Goal: Task Accomplishment & Management: Manage account settings

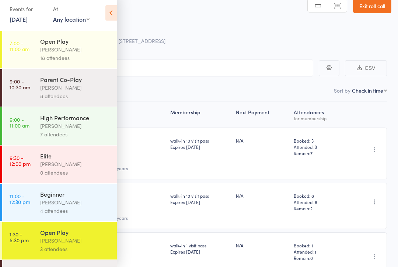
click at [373, 11] on link "Exit roll call" at bounding box center [372, 11] width 38 height 15
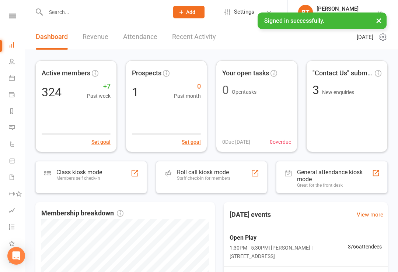
click at [68, 17] on input "text" at bounding box center [103, 12] width 120 height 10
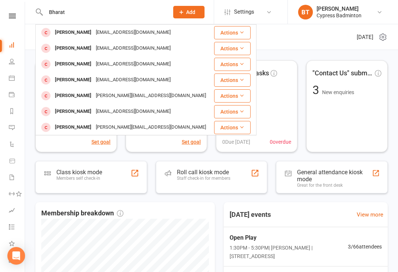
type input "Bharat"
click at [92, 30] on div "Bharat Patibandla" at bounding box center [73, 32] width 41 height 11
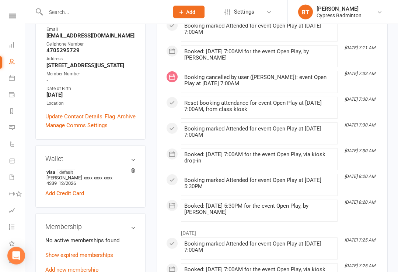
scroll to position [146, 0]
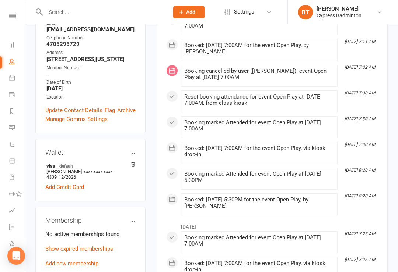
click at [78, 261] on link "Add new membership" at bounding box center [71, 264] width 53 height 7
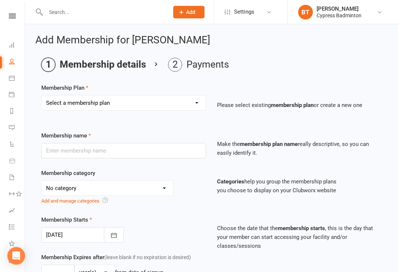
click at [121, 103] on select "Select a membership plan Create new Membership Plan walk-in 1 visit pass walk-i…" at bounding box center [124, 103] width 164 height 15
select select "3"
type input "walk-in 10 visit pass"
select select "29"
type input "3"
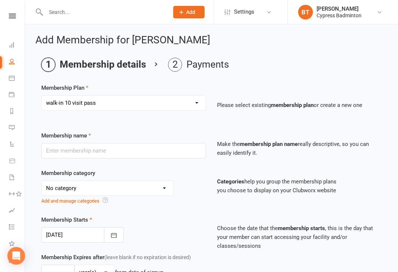
select select "2"
type input "10"
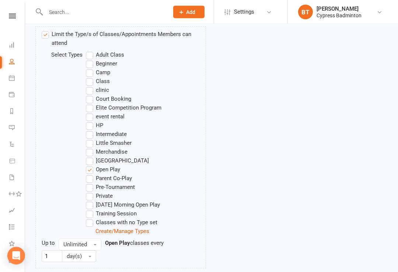
scroll to position [452, 0]
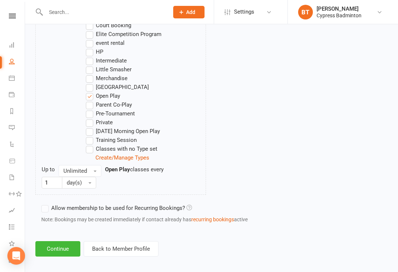
click at [54, 255] on button "Continue" at bounding box center [57, 248] width 45 height 15
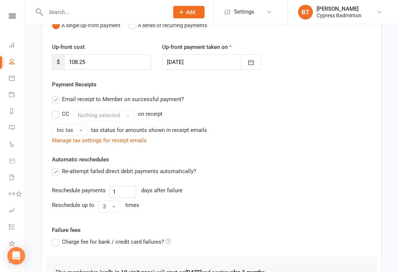
scroll to position [182, 0]
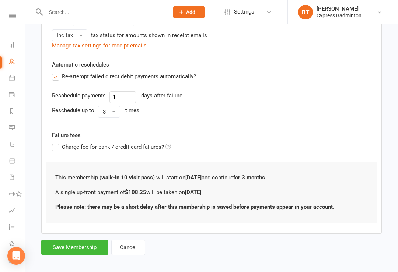
click at [84, 251] on button "Save Membership" at bounding box center [74, 247] width 67 height 15
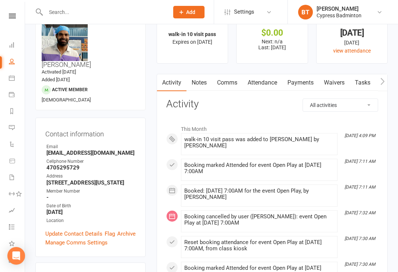
click at [12, 73] on link "Calendar" at bounding box center [17, 79] width 17 height 17
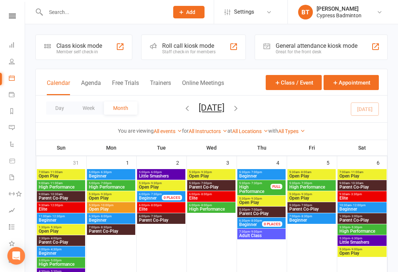
click at [144, 207] on span "Elite" at bounding box center [160, 209] width 45 height 4
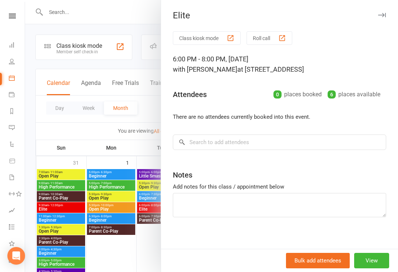
click at [137, 248] on div at bounding box center [211, 136] width 373 height 272
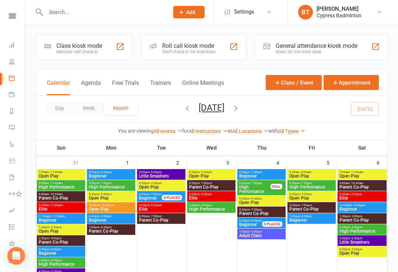
click at [203, 215] on div at bounding box center [211, 224] width 48 height 110
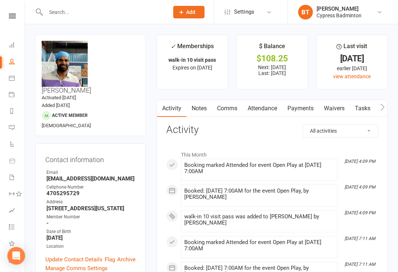
click at [15, 77] on link "Calendar" at bounding box center [17, 79] width 17 height 17
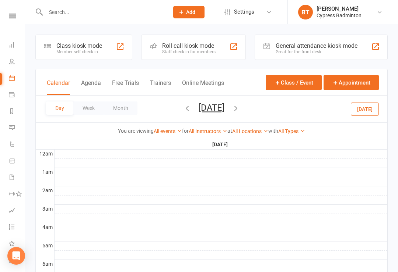
click at [15, 81] on link "Calendar" at bounding box center [17, 79] width 17 height 17
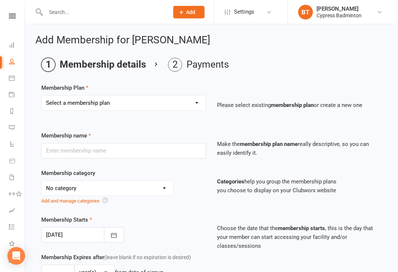
click at [16, 77] on link "Calendar" at bounding box center [17, 79] width 17 height 17
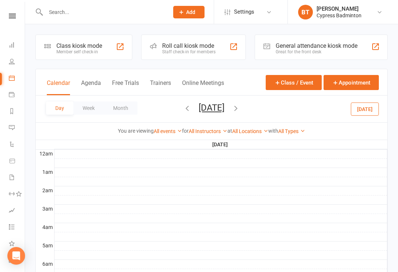
click at [224, 106] on button "Wednesday, Sep 3, 2025" at bounding box center [211, 108] width 26 height 10
click at [14, 78] on icon at bounding box center [12, 78] width 6 height 6
click at [77, 94] on div "Calendar Agenda Free Trials Trainers Online Meetings" at bounding box center [135, 87] width 177 height 17
click at [91, 87] on button "Agenda" at bounding box center [91, 88] width 20 height 16
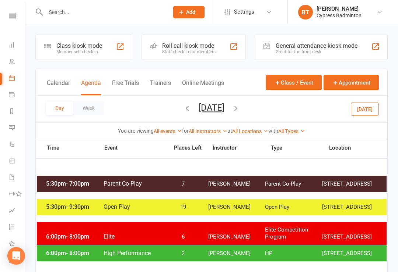
click at [340, 46] on div "General attendance kiosk mode" at bounding box center [316, 45] width 82 height 7
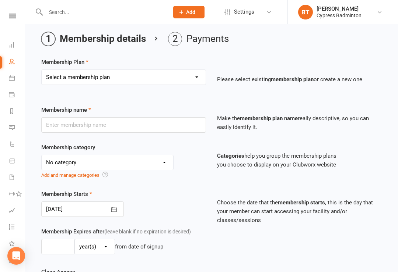
click at [18, 45] on link "Dashboard" at bounding box center [17, 46] width 17 height 17
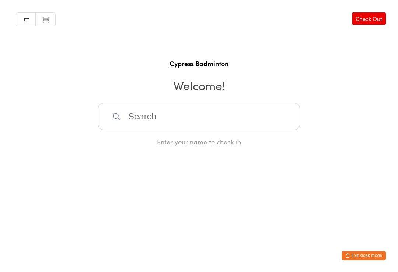
click at [17, 78] on div "Manual search Scanner input Check Out Cypress Badminton Welcome! Enter your nam…" at bounding box center [199, 73] width 398 height 147
click at [375, 256] on button "Exit kiosk mode" at bounding box center [363, 255] width 44 height 9
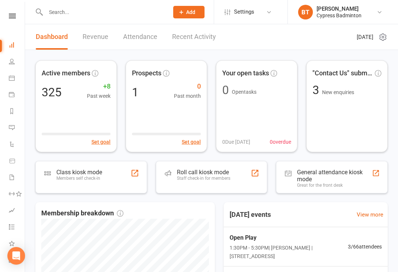
click at [16, 84] on link "Calendar" at bounding box center [17, 79] width 17 height 17
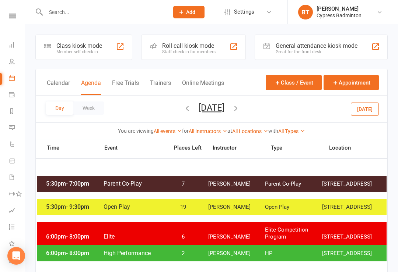
click at [224, 112] on button "[DATE]" at bounding box center [211, 108] width 26 height 10
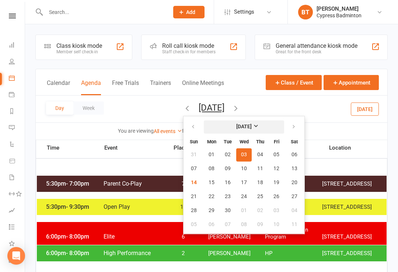
click at [204, 131] on button "[DATE]" at bounding box center [244, 126] width 80 height 13
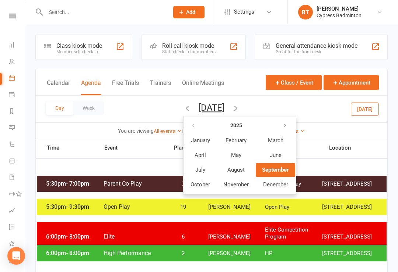
click at [262, 169] on span "September" at bounding box center [275, 170] width 27 height 7
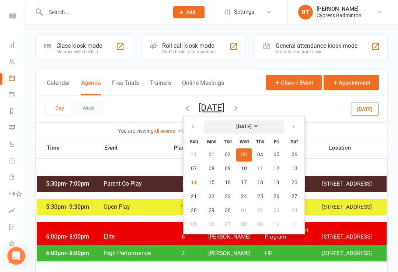
click at [236, 125] on strong "[DATE]" at bounding box center [243, 127] width 15 height 6
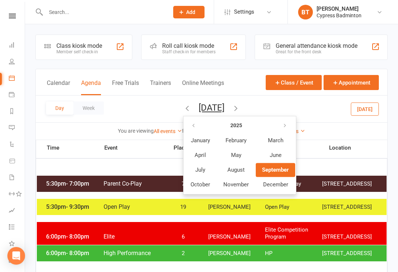
click at [262, 167] on span "September" at bounding box center [275, 170] width 27 height 7
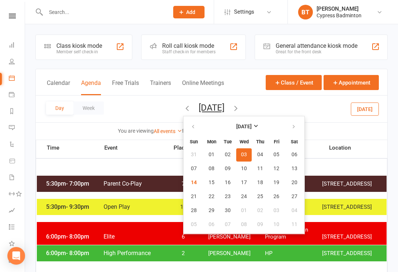
click at [315, 153] on div "Time Event Places Left Instructor Type Location" at bounding box center [211, 149] width 351 height 9
click at [312, 105] on div "Day Week Wednesday, Sep 3, 2025 September 2025 Sun Mon Tue Wed Thu Fri Sat 31 0…" at bounding box center [211, 109] width 351 height 27
click at [310, 115] on div "Day Week Wednesday, Sep 3, 2025 September 2025 Sun Mon Tue Wed Thu Fri Sat 31 0…" at bounding box center [211, 109] width 351 height 27
click at [224, 106] on button "Wednesday, Sep 3, 2025" at bounding box center [211, 108] width 26 height 10
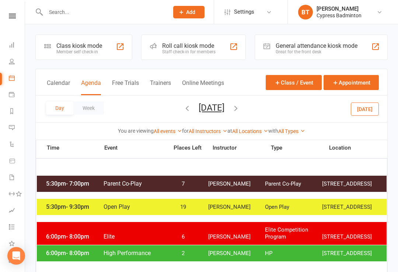
click at [57, 87] on button "Calendar" at bounding box center [58, 88] width 23 height 16
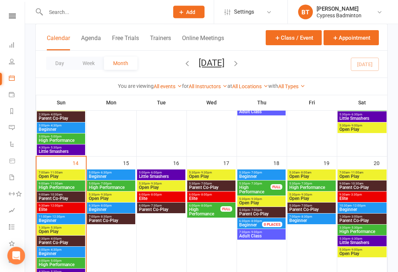
scroll to position [246, 0]
